Goal: Information Seeking & Learning: Learn about a topic

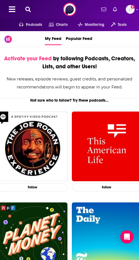
click at [25, 8] on icon at bounding box center [28, 10] width 6 height 6
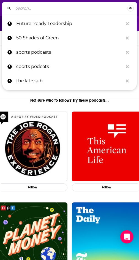
click at [32, 23] on p "Future Ready Leadership" at bounding box center [69, 24] width 107 height 14
type input "Future Ready Leadership"
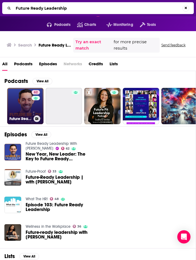
click at [25, 103] on link "62 Future Ready Leadership With [PERSON_NAME]" at bounding box center [25, 106] width 36 height 36
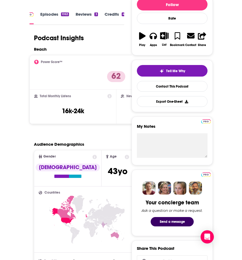
scroll to position [83, 0]
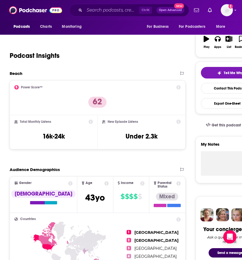
click at [139, 87] on icon at bounding box center [178, 87] width 4 height 4
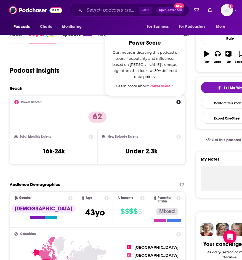
scroll to position [55, 0]
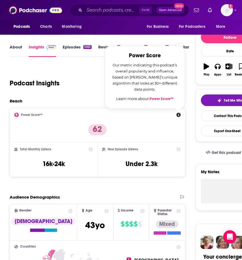
click at [139, 99] on link "Power Score™" at bounding box center [161, 99] width 24 height 4
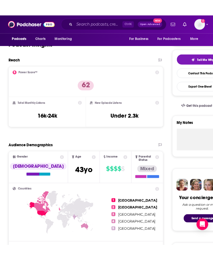
scroll to position [110, 0]
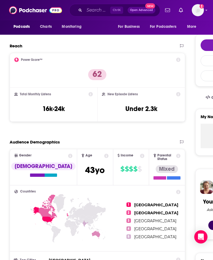
click at [104, 155] on icon at bounding box center [106, 156] width 4 height 4
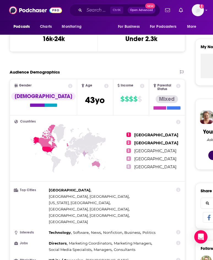
scroll to position [193, 0]
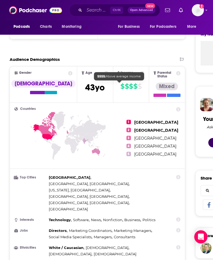
click at [120, 86] on span "$" at bounding box center [122, 86] width 4 height 9
click at [125, 86] on span "$" at bounding box center [127, 86] width 4 height 9
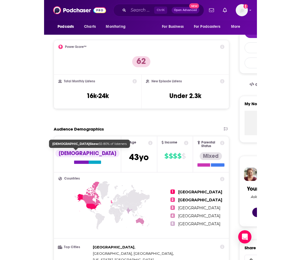
scroll to position [110, 0]
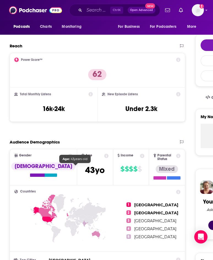
click at [85, 172] on span "[DEMOGRAPHIC_DATA]" at bounding box center [95, 170] width 20 height 11
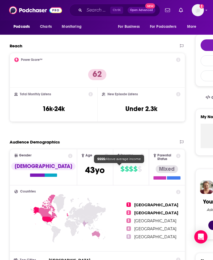
click at [133, 169] on span "$" at bounding box center [135, 169] width 4 height 9
click at [129, 170] on span "$" at bounding box center [131, 169] width 4 height 9
click at [138, 167] on span "$" at bounding box center [140, 169] width 4 height 9
click at [129, 167] on span "$" at bounding box center [131, 169] width 4 height 9
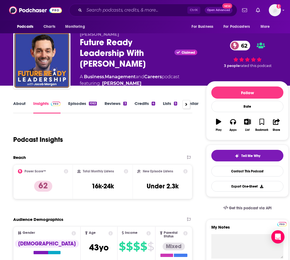
scroll to position [0, 0]
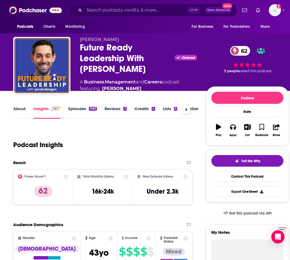
click at [139, 109] on icon at bounding box center [186, 109] width 2 height 4
click at [20, 110] on div at bounding box center [19, 109] width 8 height 9
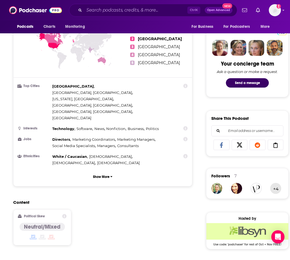
scroll to position [275, 0]
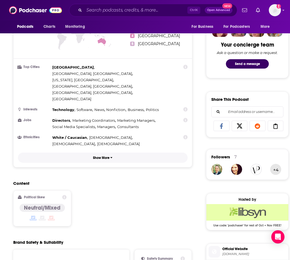
click at [103, 156] on p "Show More" at bounding box center [101, 158] width 17 height 4
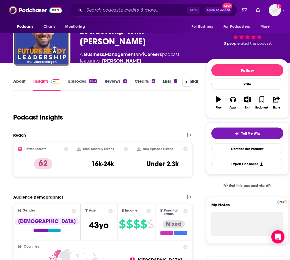
scroll to position [0, 0]
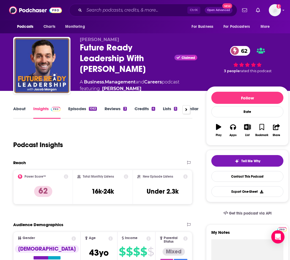
click at [17, 109] on link "About" at bounding box center [19, 112] width 12 height 13
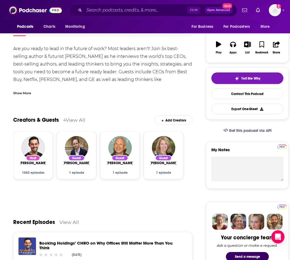
click at [26, 93] on div "Show More" at bounding box center [22, 92] width 18 height 5
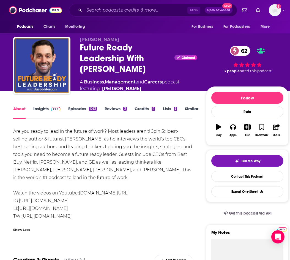
click at [49, 110] on span at bounding box center [55, 108] width 12 height 5
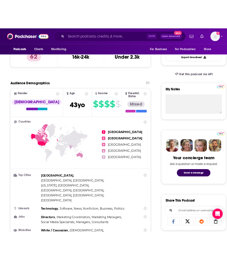
scroll to position [165, 0]
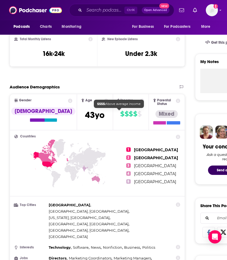
click at [129, 114] on span "$" at bounding box center [131, 114] width 4 height 9
click at [139, 100] on icon at bounding box center [142, 101] width 4 height 4
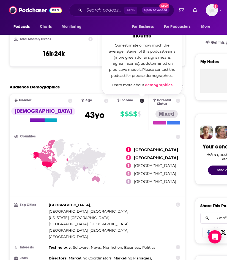
scroll to position [138, 0]
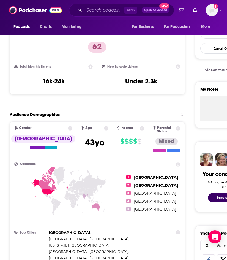
click at [135, 131] on span "Income $ $ $ $ $" at bounding box center [131, 140] width 36 height 36
click at [139, 129] on icon at bounding box center [142, 128] width 4 height 4
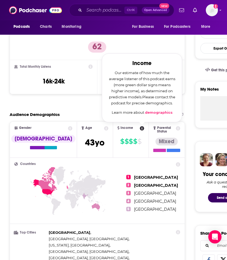
click at [139, 113] on link "demographics" at bounding box center [159, 112] width 28 height 4
click at [139, 112] on link "demographics" at bounding box center [159, 112] width 28 height 4
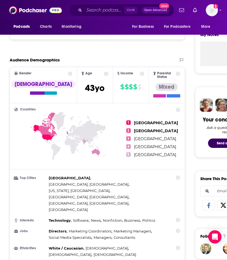
scroll to position [193, 0]
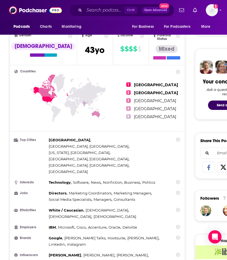
scroll to position [248, 0]
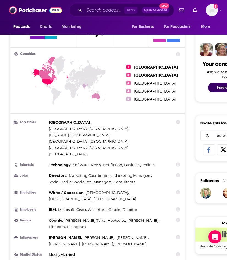
click at [139, 207] on icon at bounding box center [178, 209] width 4 height 4
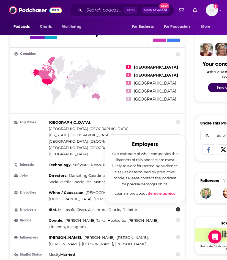
click at [139, 191] on link "demographics" at bounding box center [162, 193] width 28 height 4
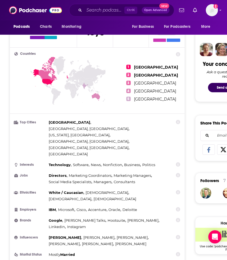
click at [139, 218] on icon at bounding box center [178, 220] width 4 height 4
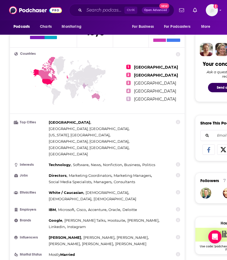
click at [139, 235] on icon at bounding box center [178, 237] width 4 height 4
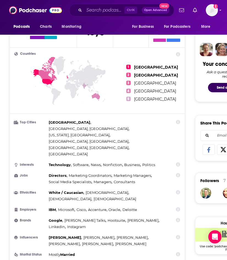
click at [139, 173] on icon at bounding box center [178, 175] width 4 height 4
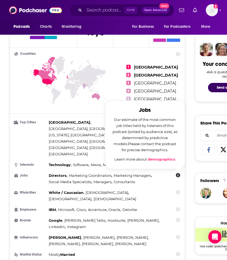
drag, startPoint x: 186, startPoint y: 157, endPoint x: 177, endPoint y: 149, distance: 11.9
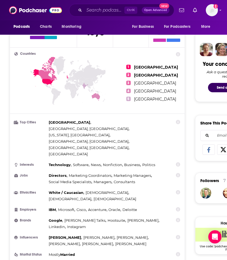
click at [139, 162] on icon at bounding box center [178, 164] width 4 height 4
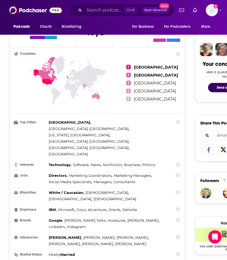
click at [139, 120] on icon at bounding box center [178, 122] width 4 height 4
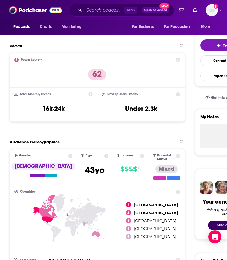
scroll to position [0, 0]
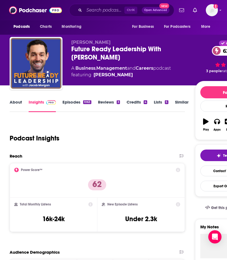
click at [75, 103] on link "Episodes 1063" at bounding box center [77, 105] width 29 height 13
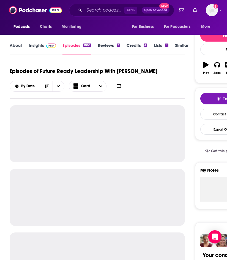
scroll to position [55, 0]
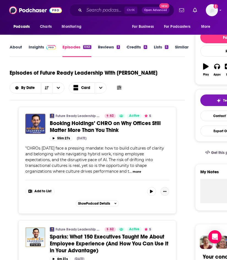
click at [139, 193] on icon "Show More Button" at bounding box center [164, 191] width 3 height 3
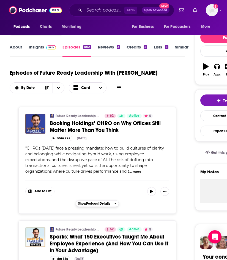
click at [108, 203] on span "Show Podcast Details" at bounding box center [94, 204] width 32 height 4
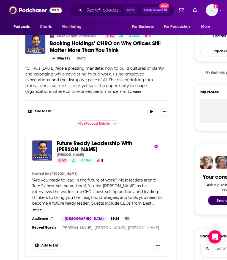
scroll to position [138, 0]
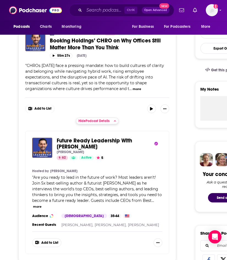
click at [113, 123] on button "Hide Podcast Details" at bounding box center [97, 121] width 43 height 7
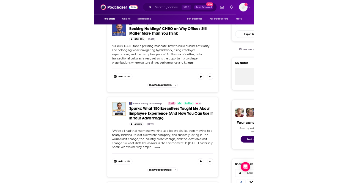
scroll to position [83, 0]
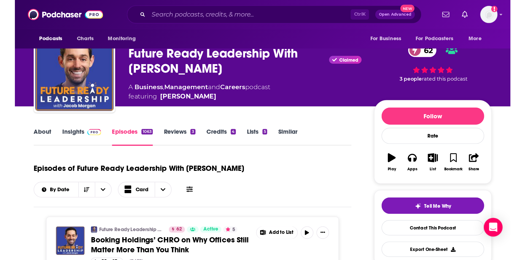
scroll to position [0, 0]
